Goal: Subscribe to service/newsletter

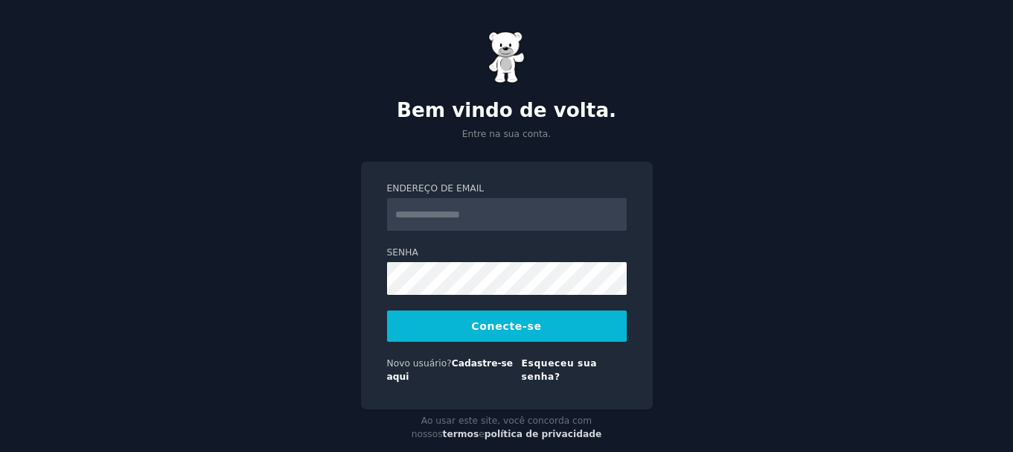
click at [433, 228] on input "Endereço de email" at bounding box center [507, 214] width 240 height 33
click at [485, 369] on font "Cadastre-se aqui" at bounding box center [450, 370] width 127 height 24
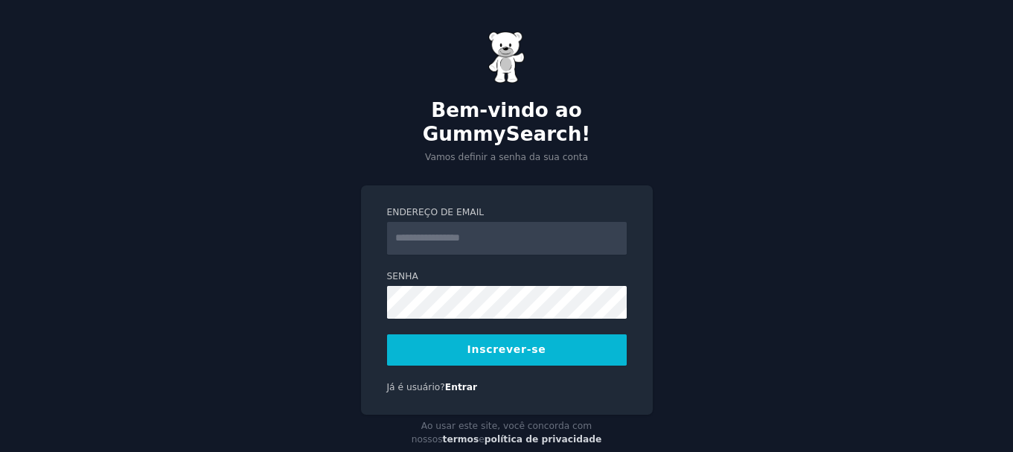
click at [442, 222] on input "Endereço de email" at bounding box center [507, 238] width 240 height 33
type input "**********"
click at [518, 343] on font "Inscrever-se" at bounding box center [507, 349] width 79 height 12
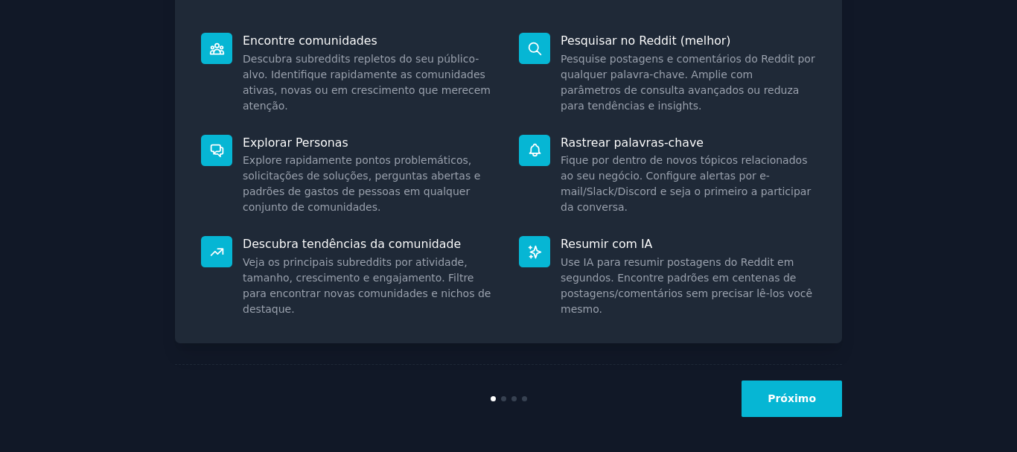
scroll to position [194, 0]
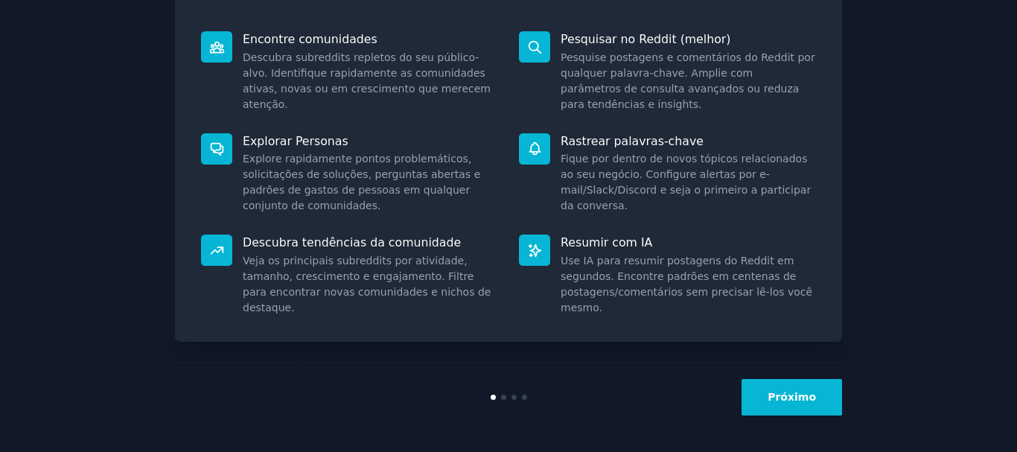
click at [806, 403] on font "Próximo" at bounding box center [792, 397] width 48 height 12
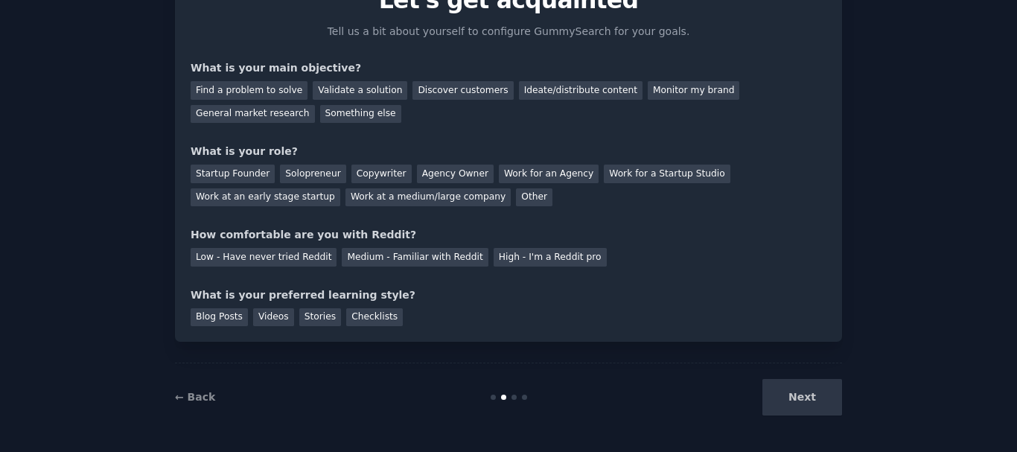
scroll to position [97, 0]
